Goal: Find contact information: Obtain details needed to contact an individual or organization

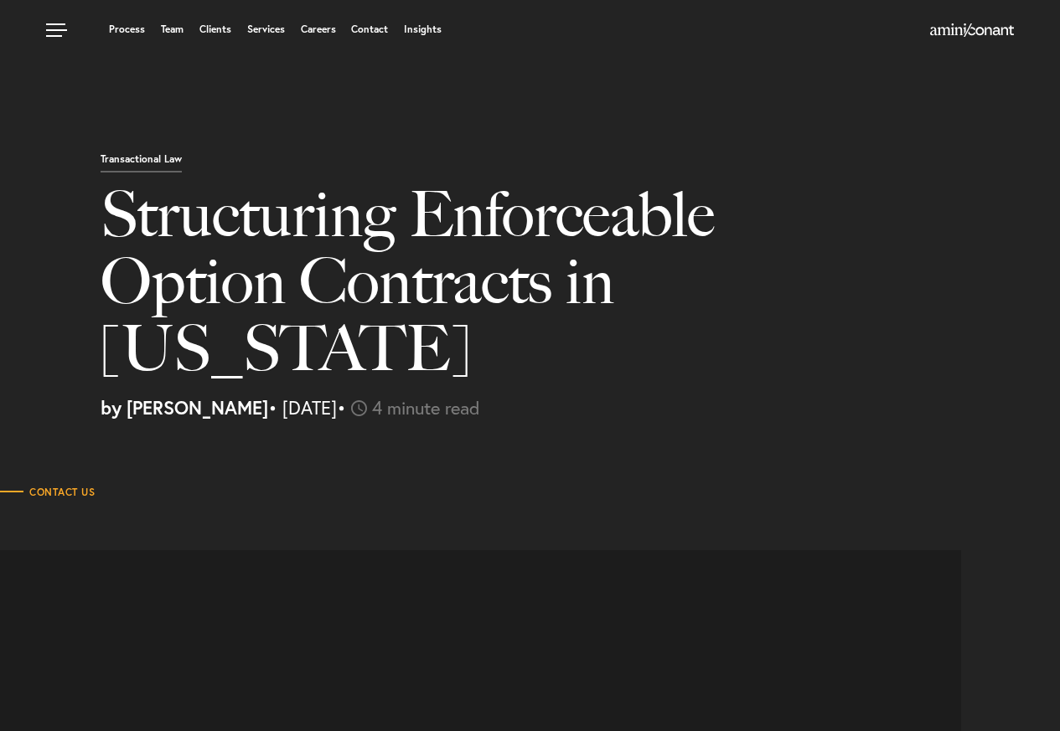
select select "US"
select select "Austin"
select select "Business and Civil Litigation"
select select "US"
select select "Austin"
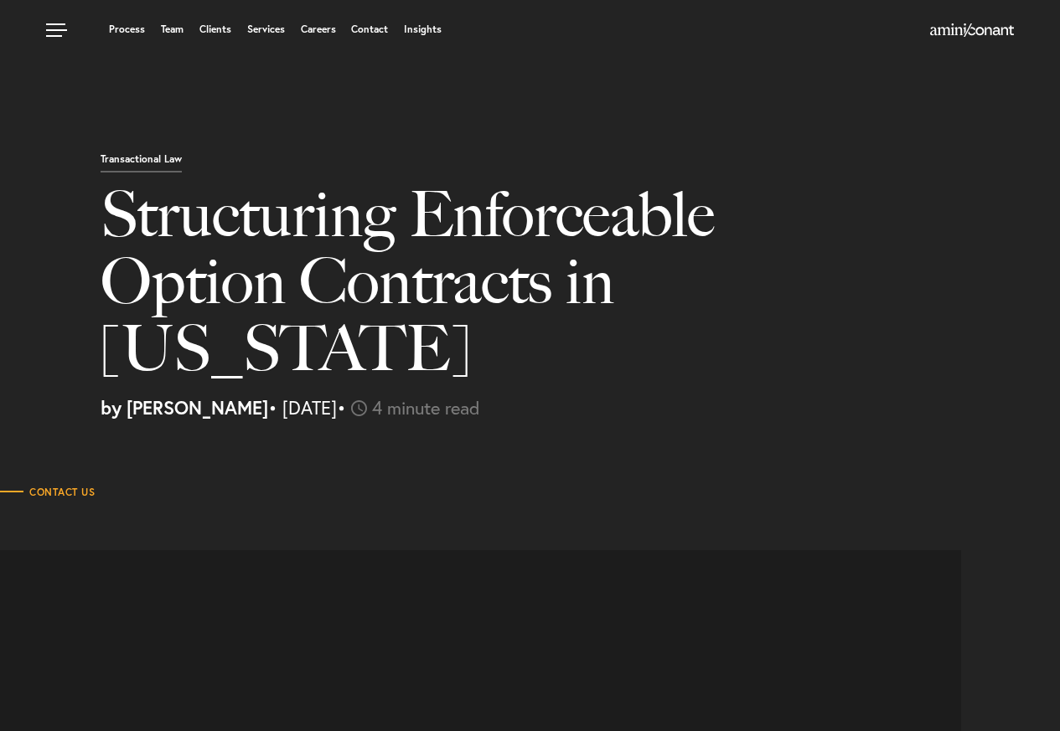
select select "Business and Civil Litigation"
select select "US"
select select "Austin"
select select "Business and Civil Litigation"
